Goal: Information Seeking & Learning: Find specific fact

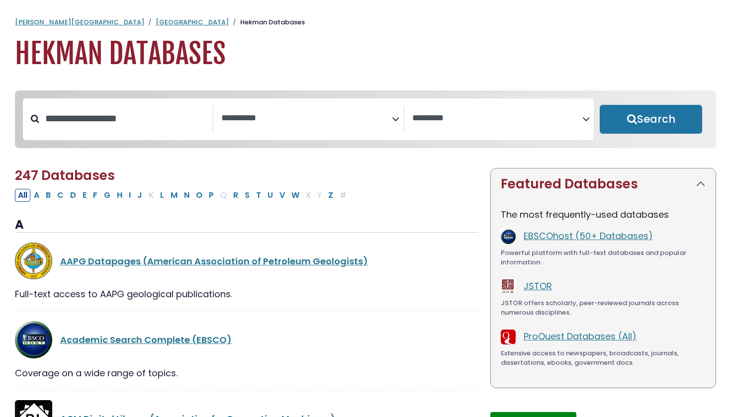
select select "Database Subject Filter"
select select "Database Vendors Filter"
click at [283, 117] on textarea "Search" at bounding box center [306, 118] width 170 height 10
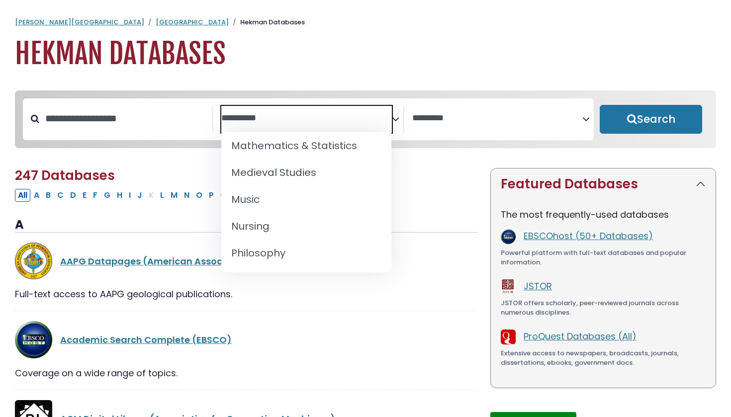
scroll to position [733, 0]
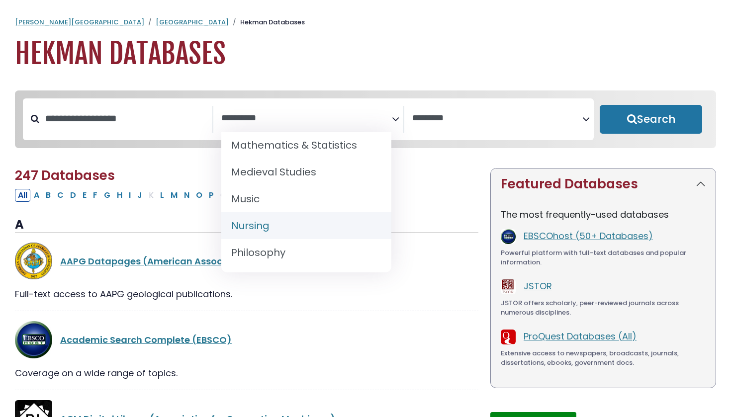
select select "*****"
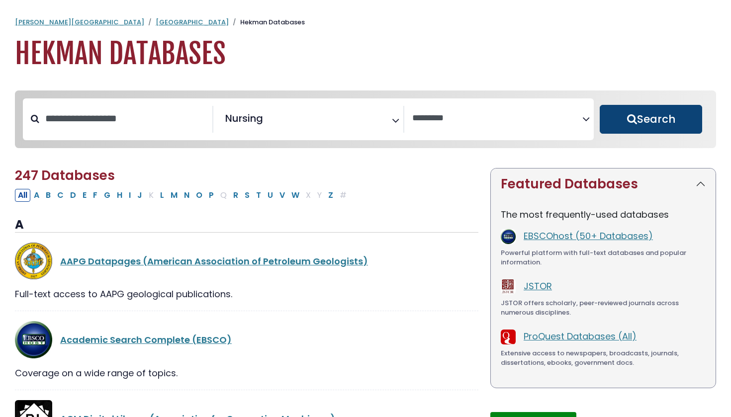
click at [644, 128] on button "Search" at bounding box center [650, 119] width 102 height 29
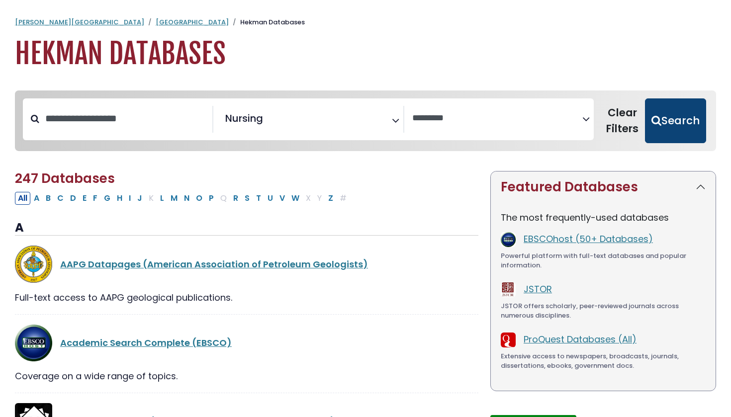
select select "Database Vendors Filter"
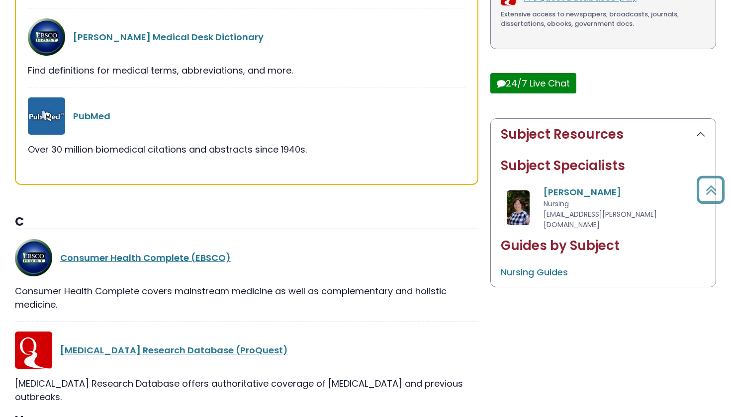
scroll to position [342, 0]
click at [96, 117] on link "PubMed" at bounding box center [91, 115] width 37 height 12
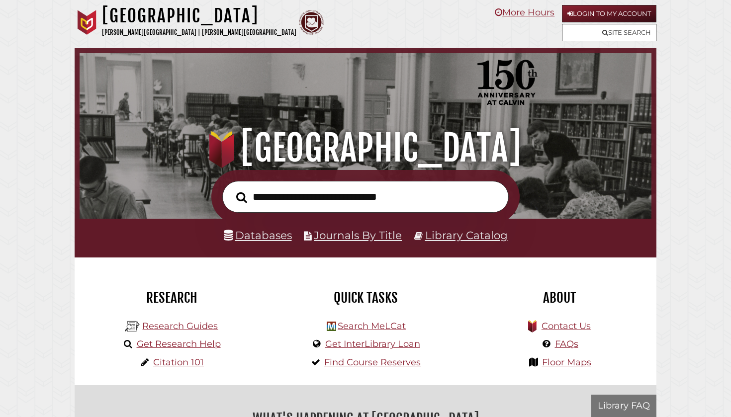
scroll to position [189, 567]
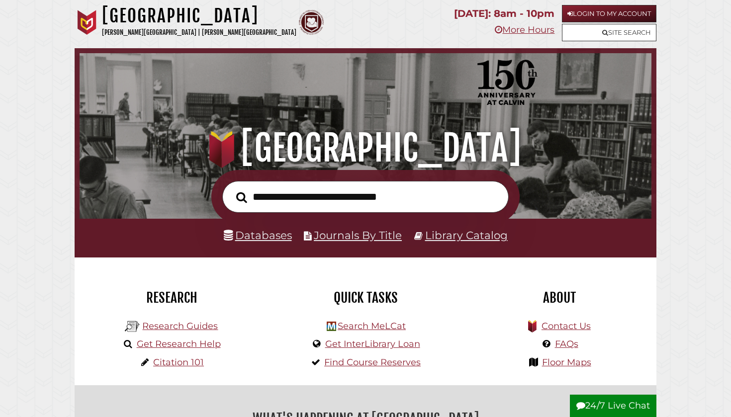
click at [366, 199] on input "text" at bounding box center [365, 197] width 286 height 32
type input "**********"
click at [241, 196] on button "Search" at bounding box center [241, 197] width 21 height 17
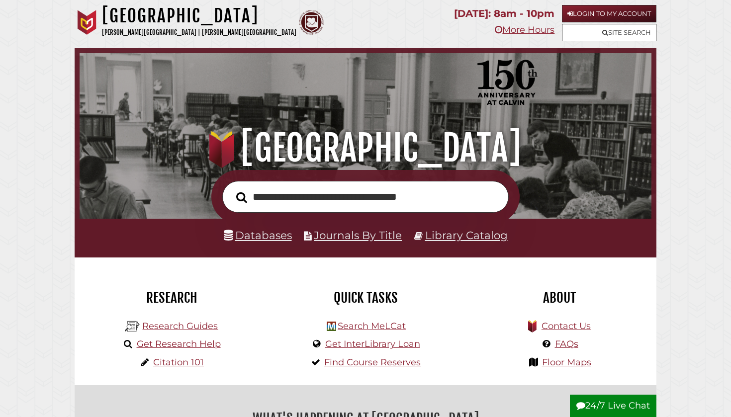
type input "**********"
click at [241, 196] on button "Search" at bounding box center [241, 197] width 21 height 17
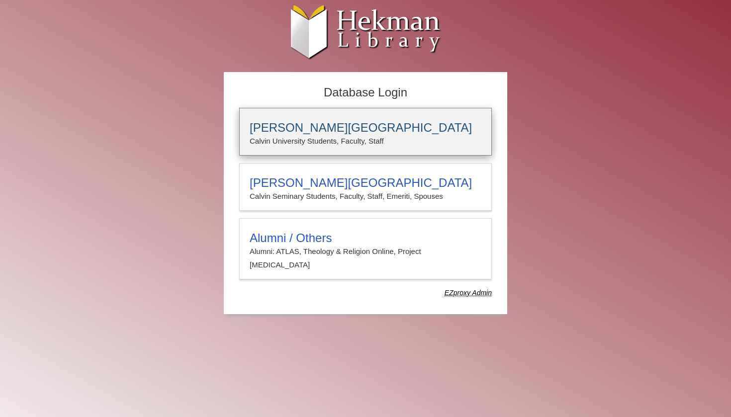
click at [311, 129] on h3 "[PERSON_NAME][GEOGRAPHIC_DATA]" at bounding box center [366, 128] width 232 height 14
